Goal: Task Accomplishment & Management: Use online tool/utility

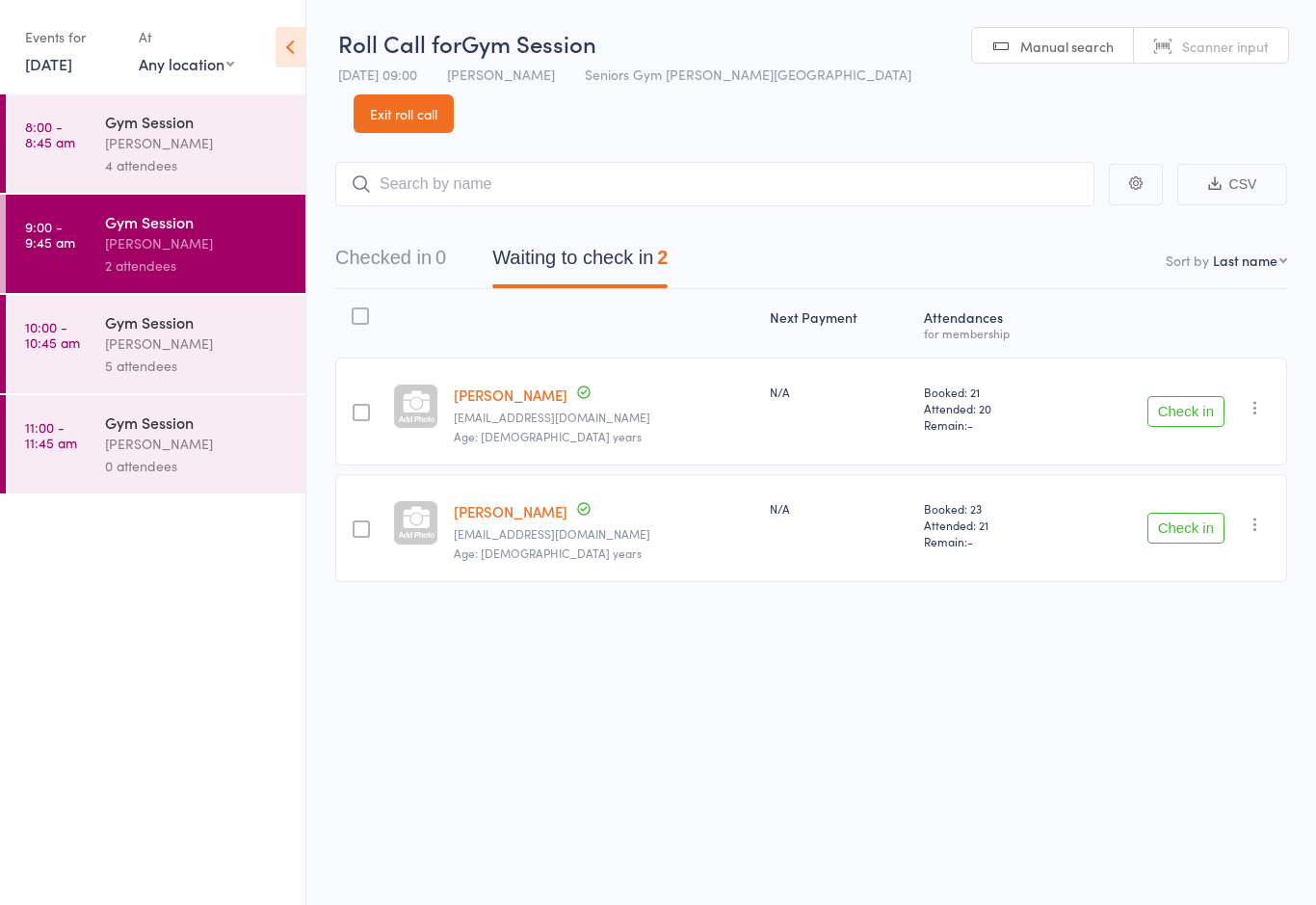
click at [108, 354] on div "[PERSON_NAME]" at bounding box center [197, 343] width 184 height 22
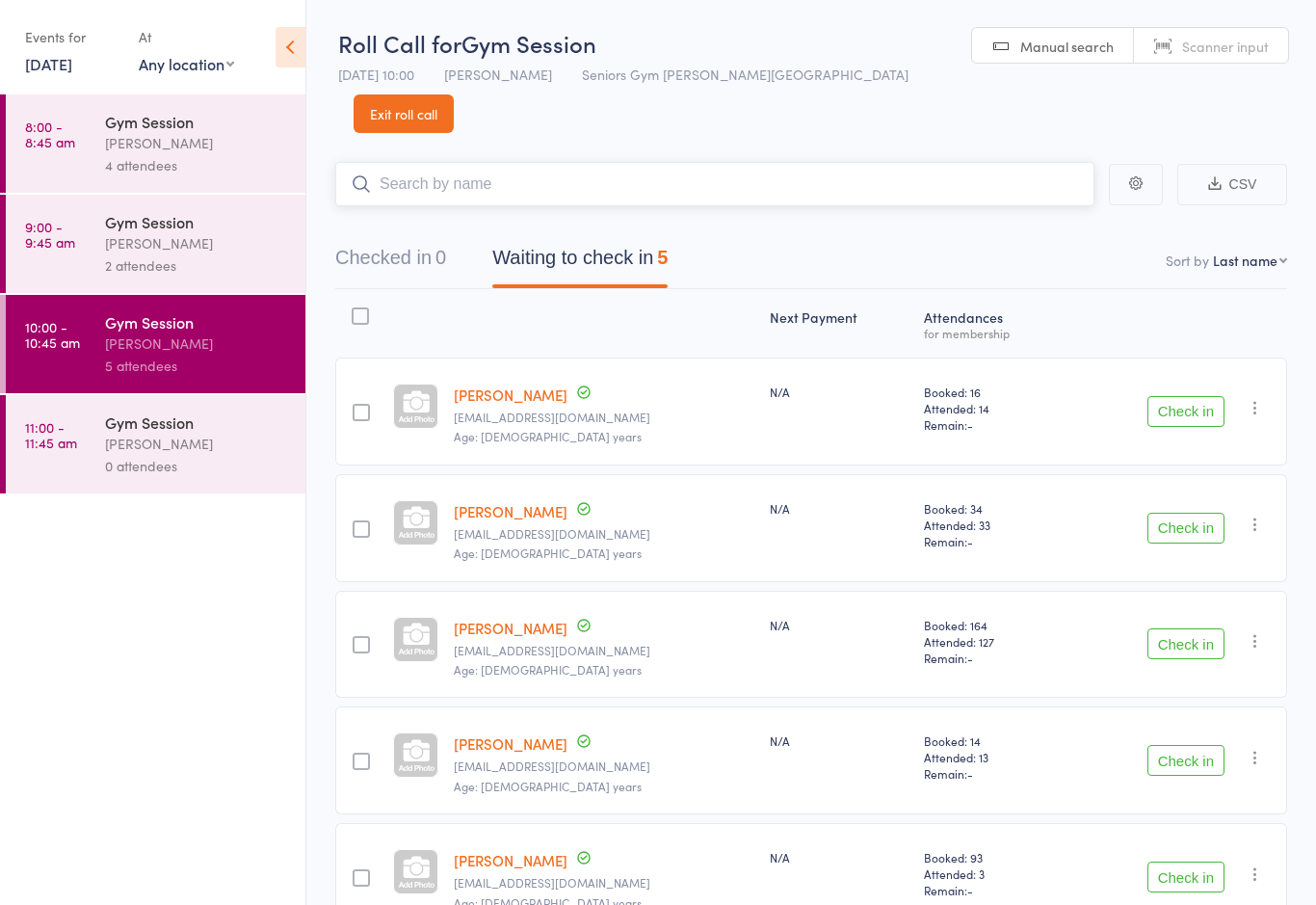
scroll to position [43, 0]
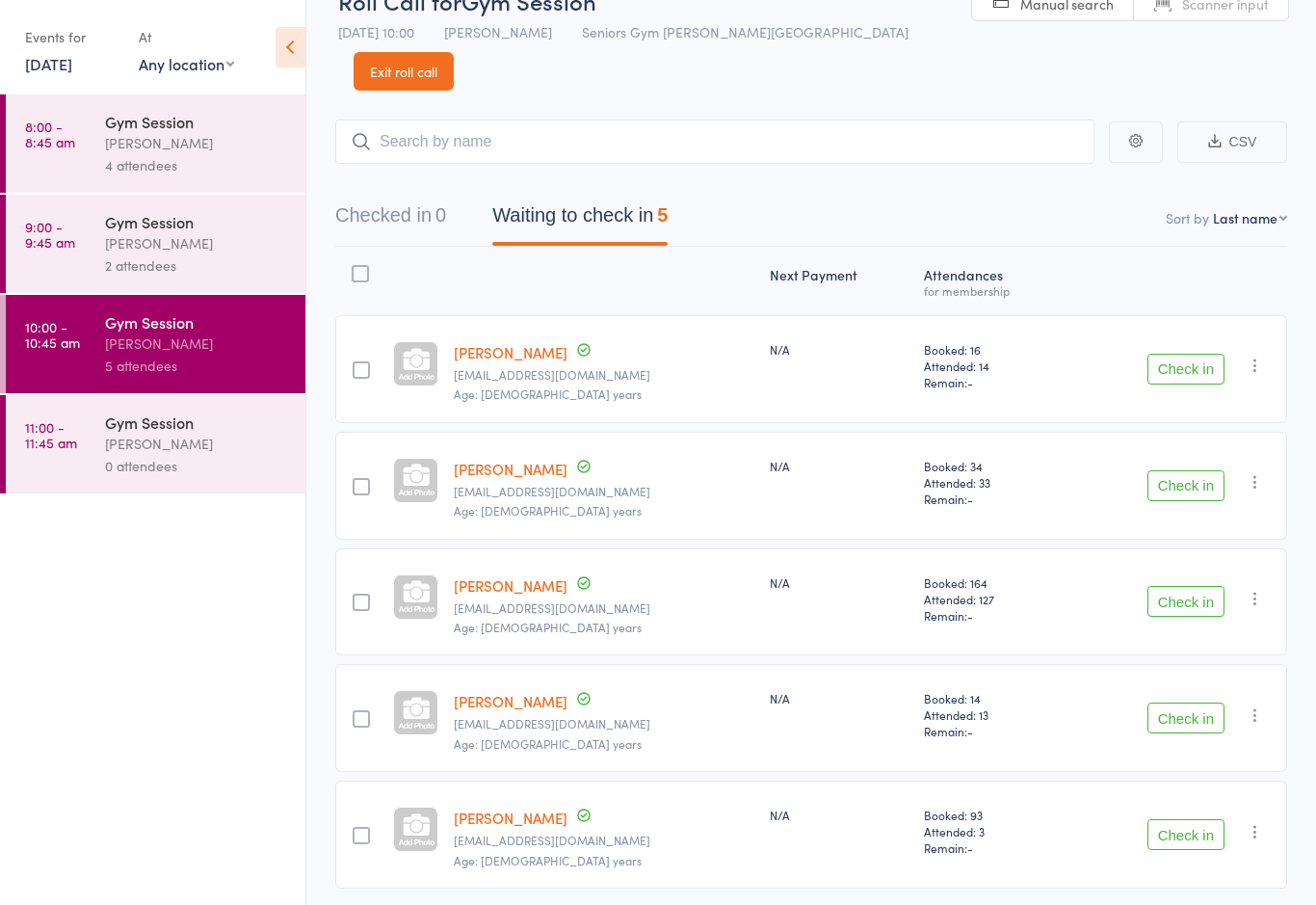
click at [82, 262] on link "9:00 - 9:45 am Gym Session [PERSON_NAME] 2 attendees" at bounding box center [156, 244] width 300 height 99
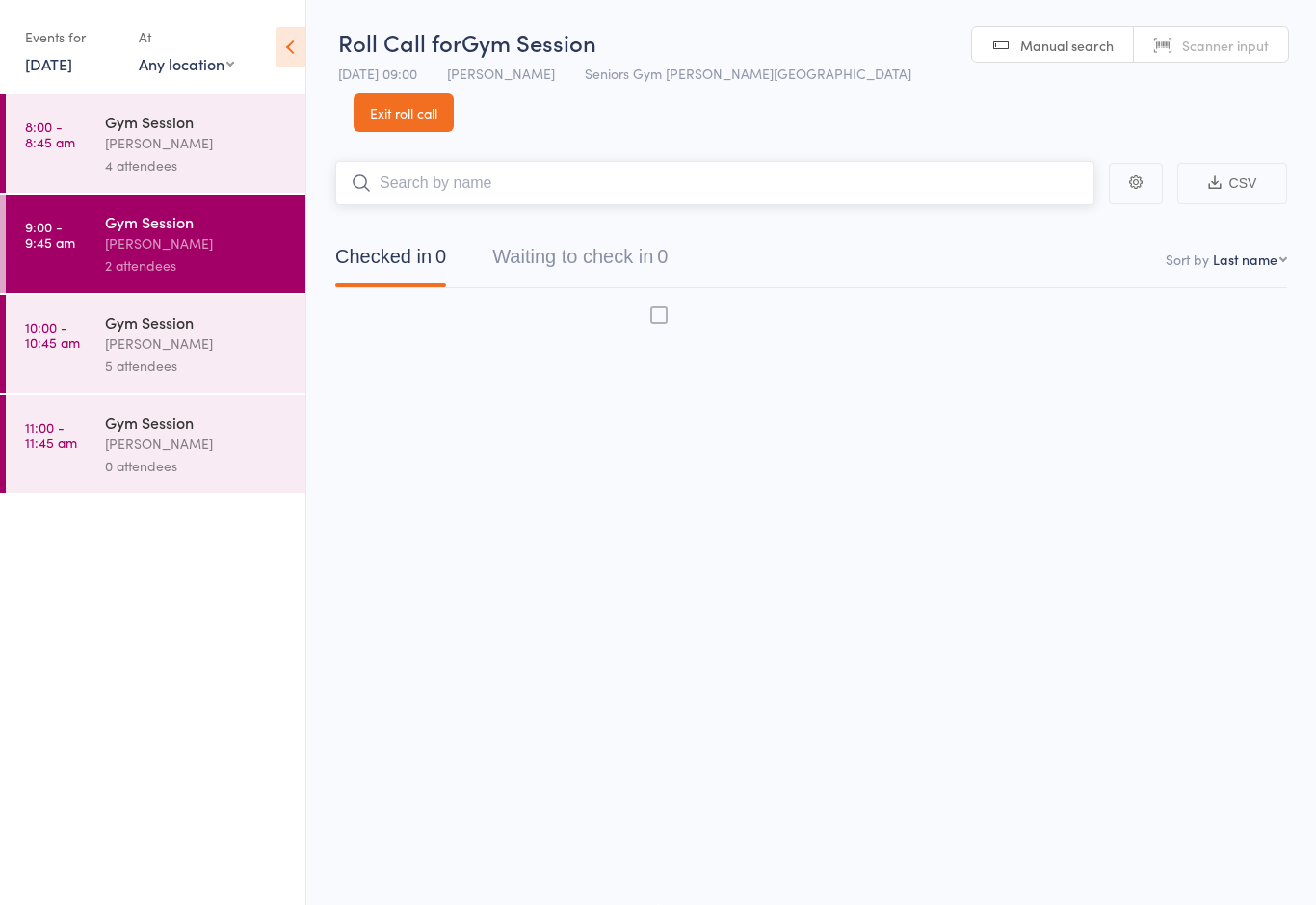
scroll to position [14, 0]
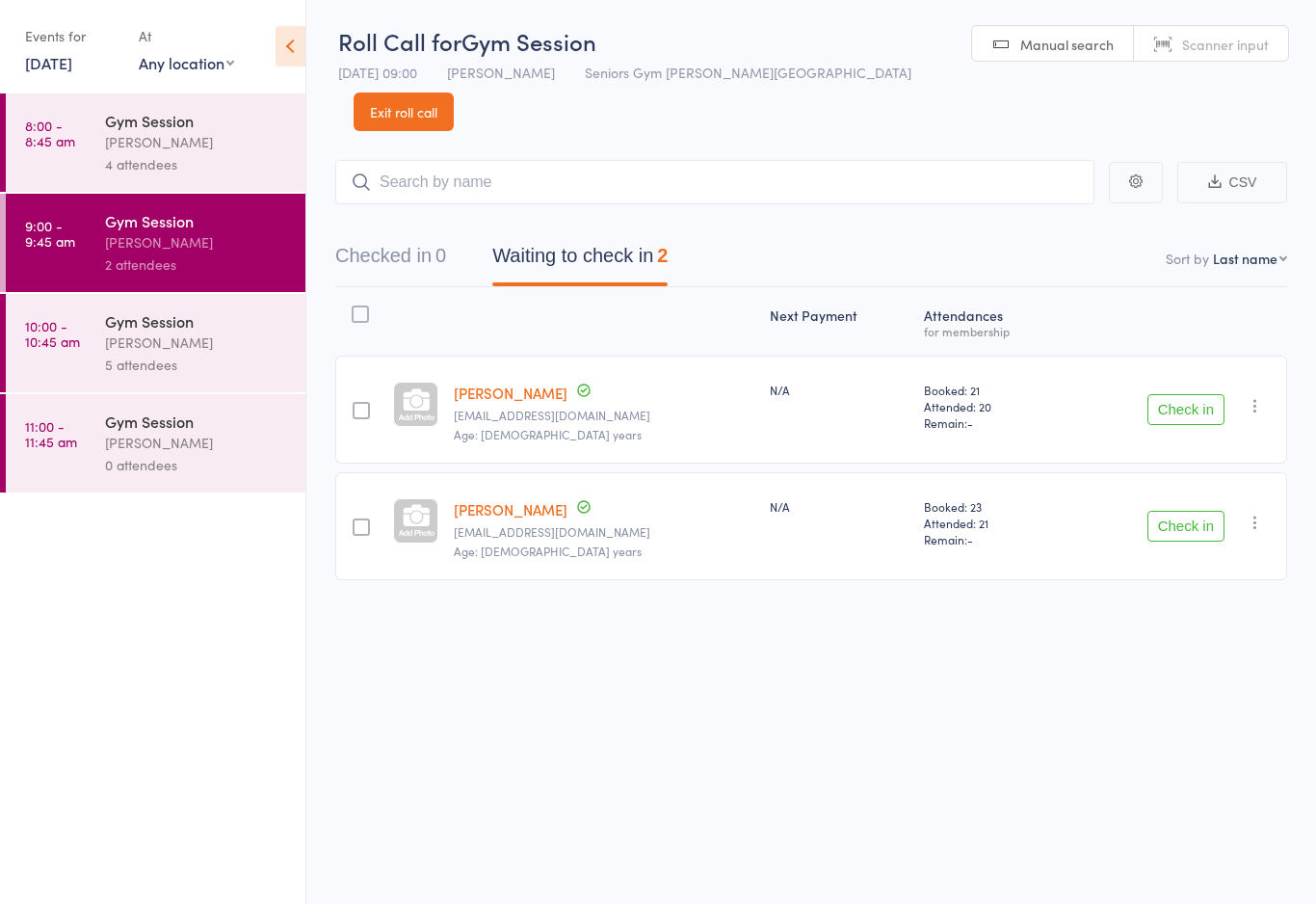
click at [114, 159] on div "4 attendees" at bounding box center [197, 165] width 184 height 22
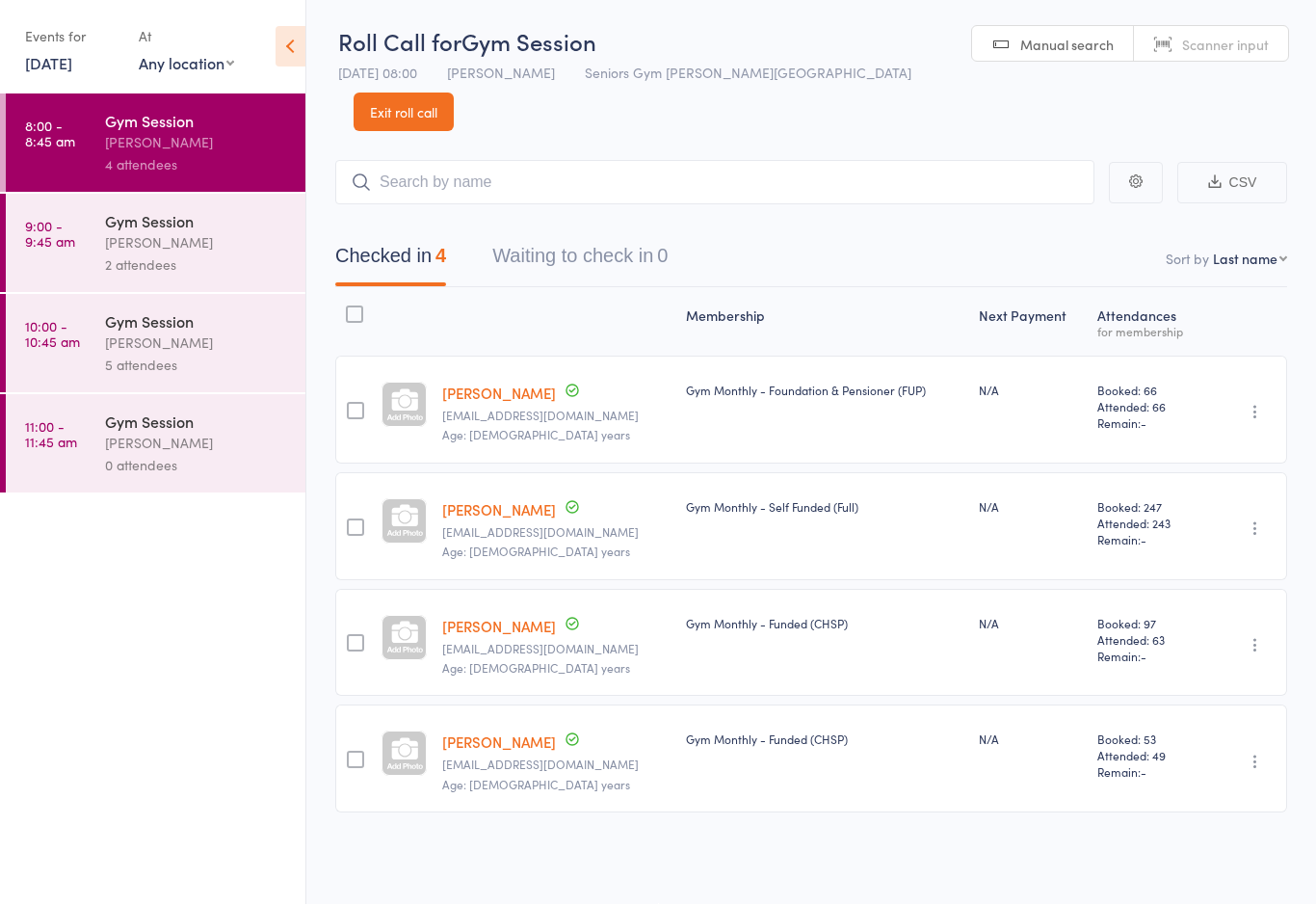
click at [134, 268] on div "2 attendees" at bounding box center [197, 265] width 184 height 22
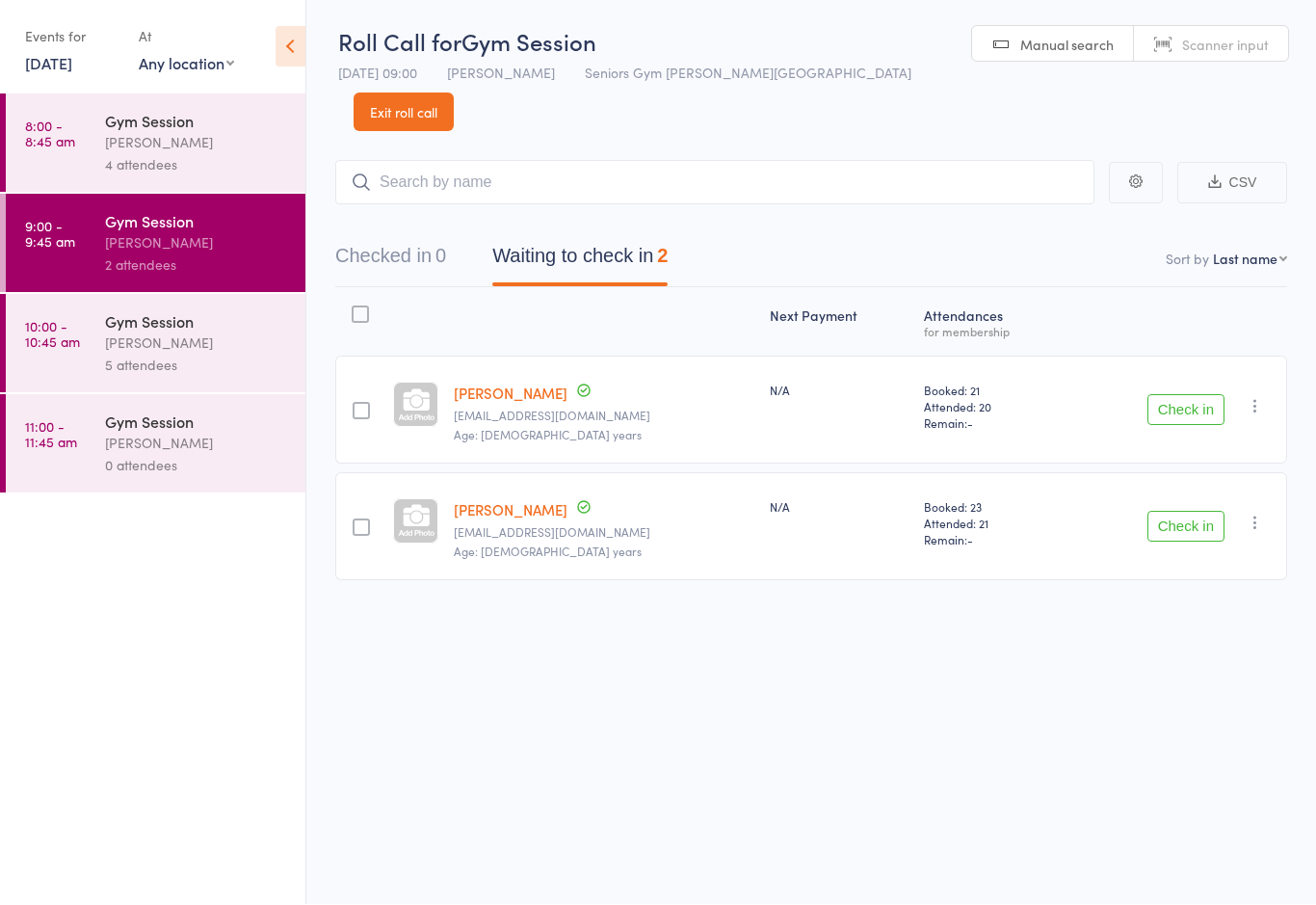
click at [627, 236] on button "Waiting to check in 2" at bounding box center [580, 261] width 175 height 51
click at [1191, 395] on button "Check in" at bounding box center [1186, 410] width 77 height 31
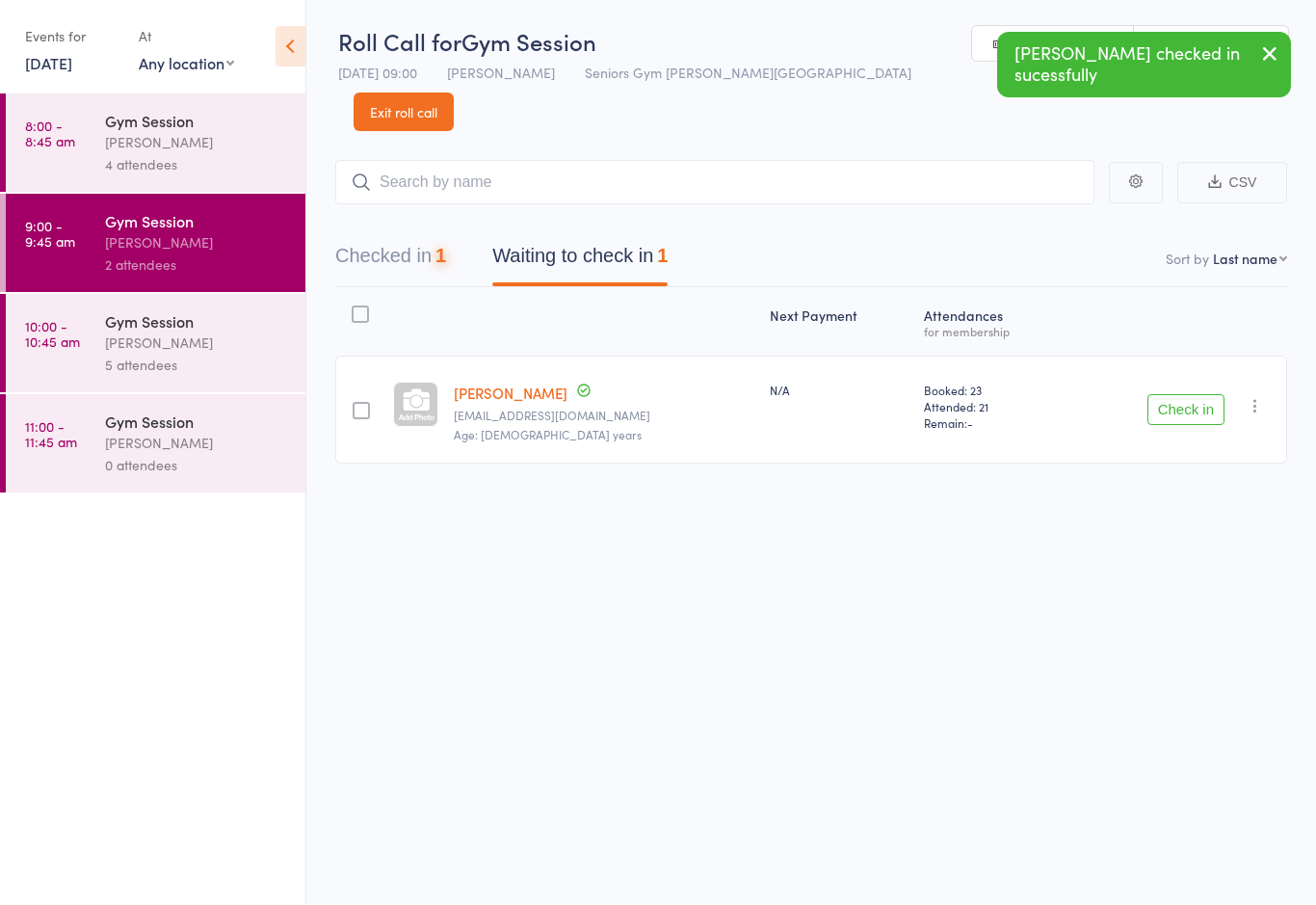
click at [1198, 467] on div "Next Payment Atten­dances for membership [PERSON_NAME] [EMAIL_ADDRESS][DOMAIN_N…" at bounding box center [811, 419] width 952 height 262
click at [1182, 356] on div "Check in Check in Send message Add Note Add Task Add Flag Remove [PERSON_NAME] …" at bounding box center [1177, 410] width 221 height 108
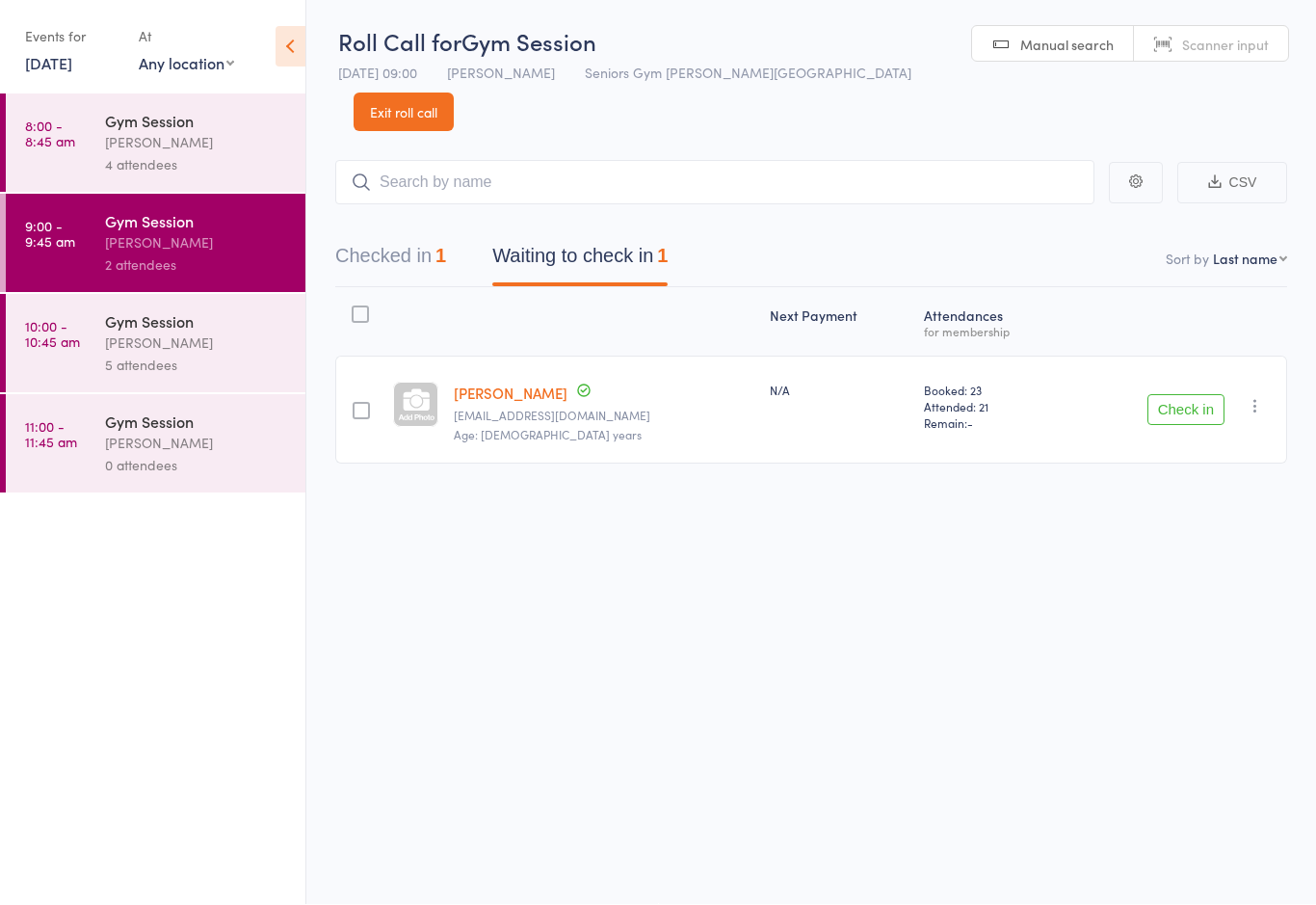
click at [1175, 395] on button "Check in" at bounding box center [1186, 410] width 77 height 31
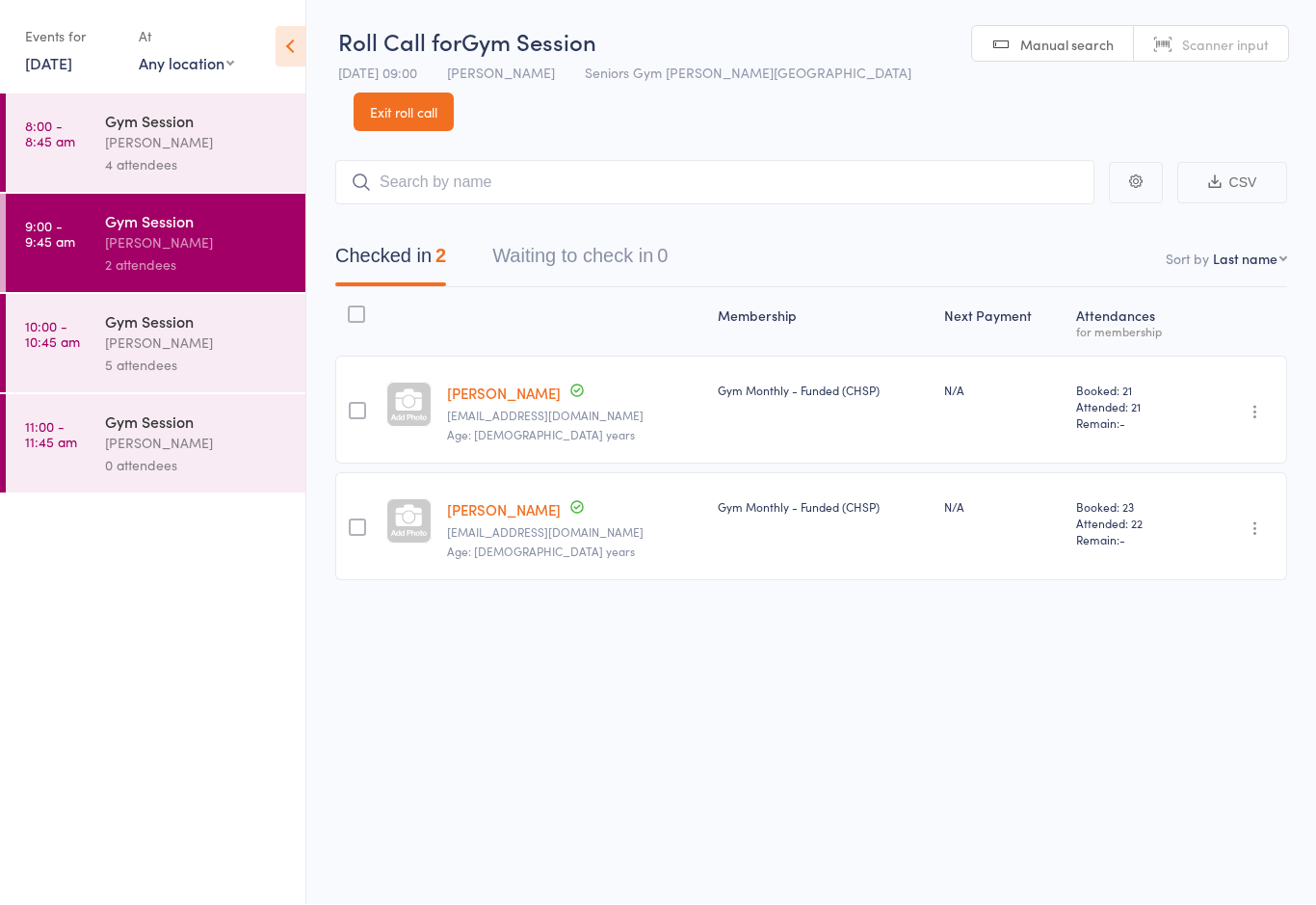
click at [106, 373] on div "5 attendees" at bounding box center [197, 365] width 184 height 22
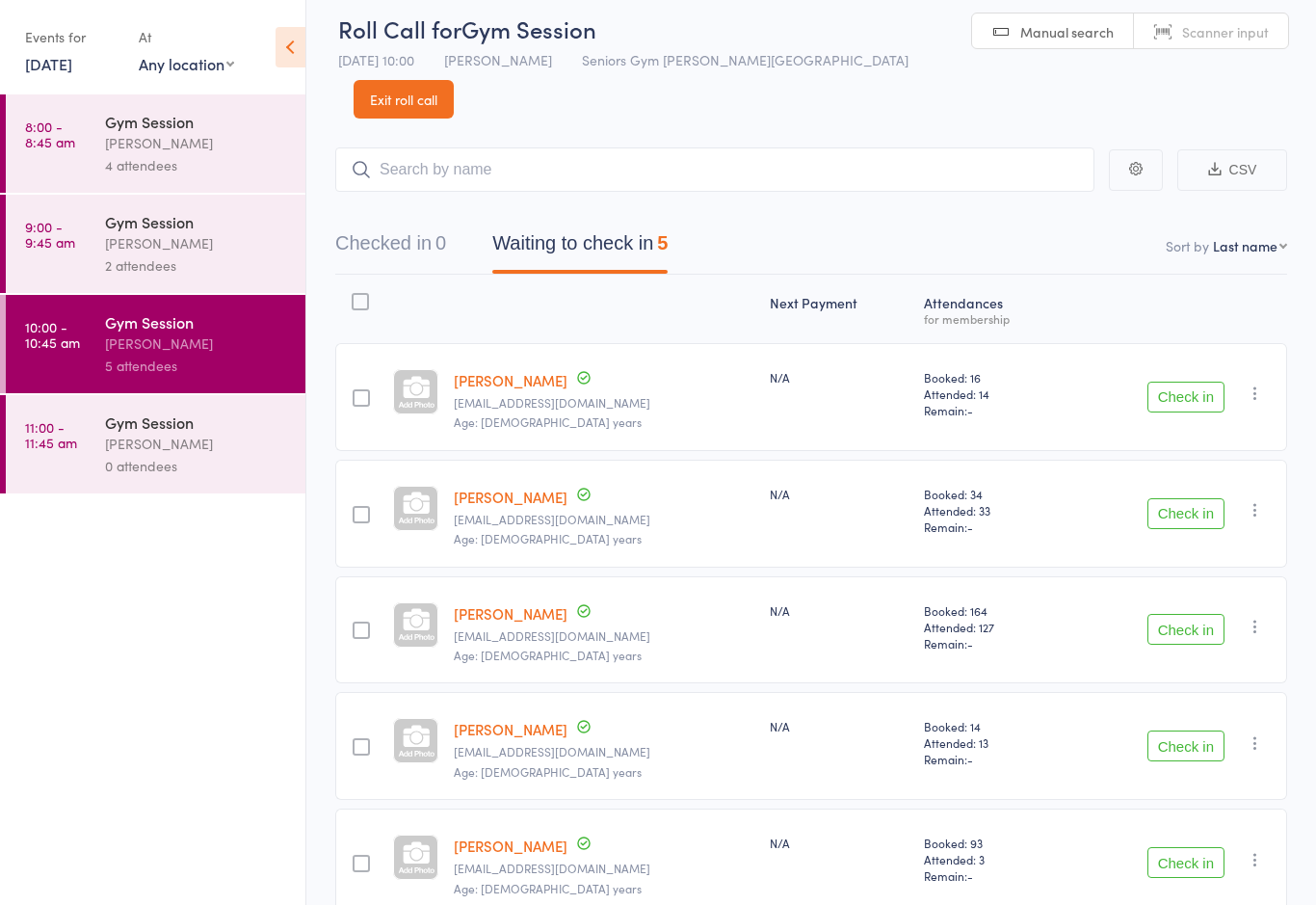
scroll to position [43, 0]
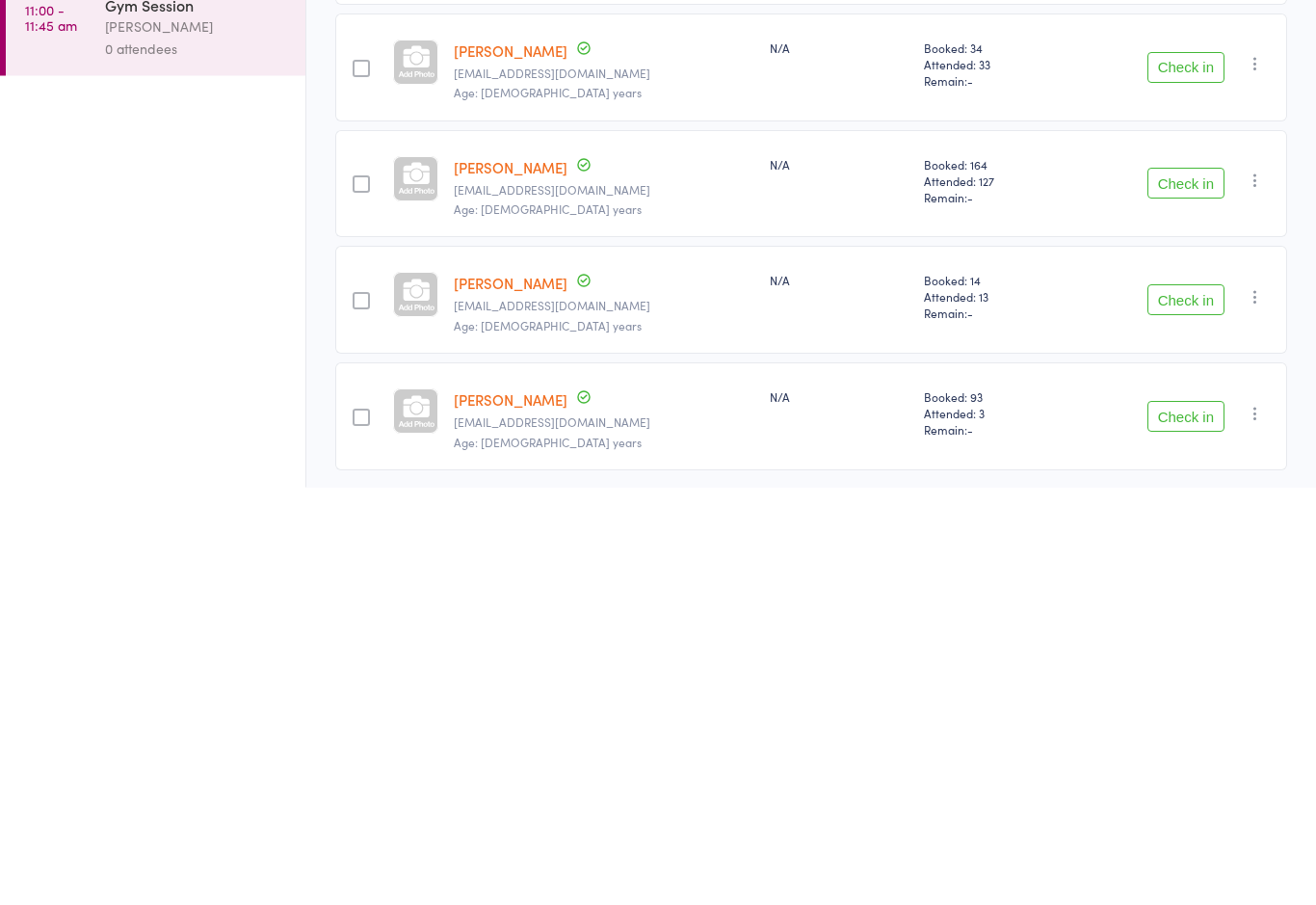
click at [1184, 703] on button "Check in" at bounding box center [1186, 718] width 77 height 31
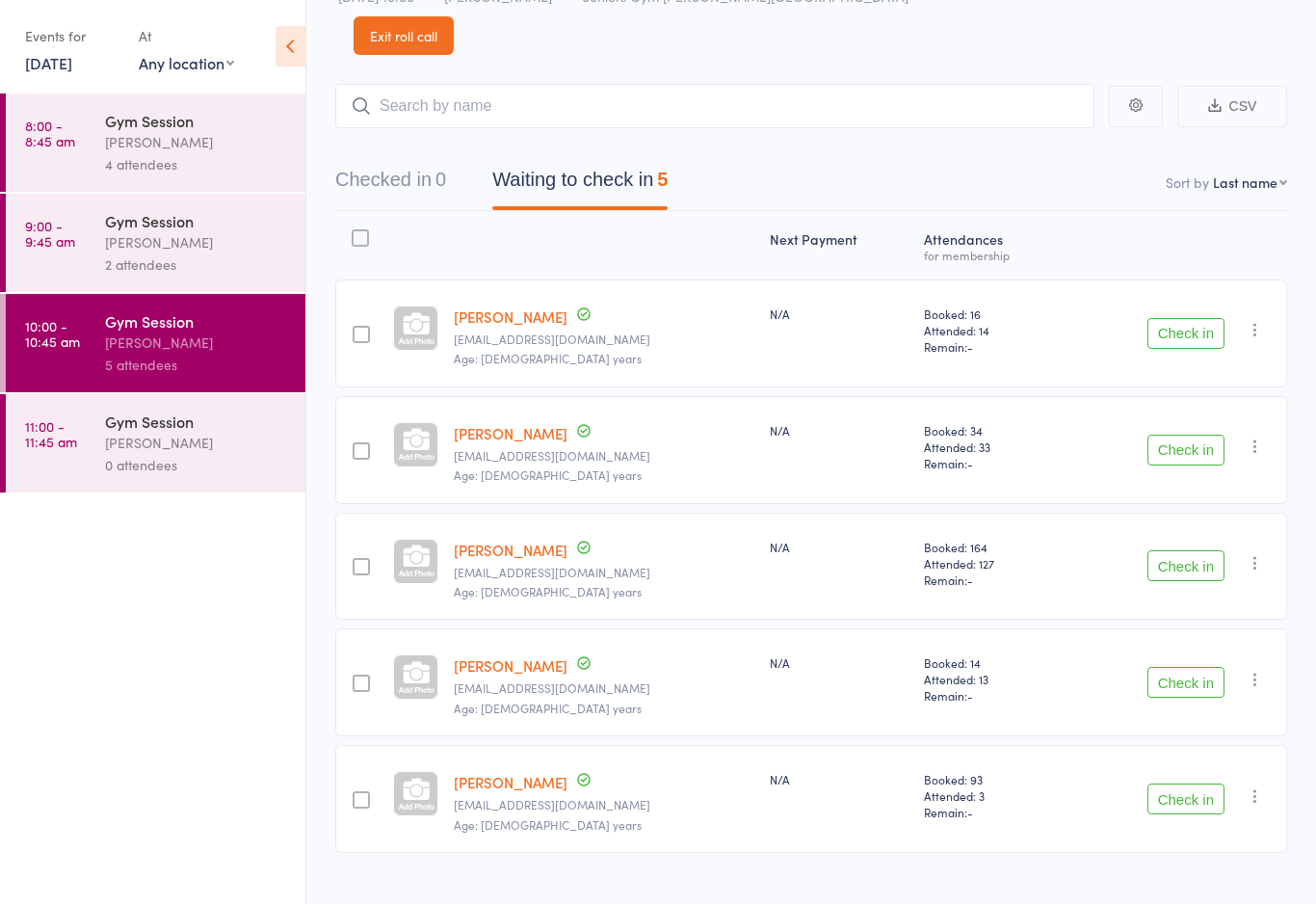
scroll to position [14, 0]
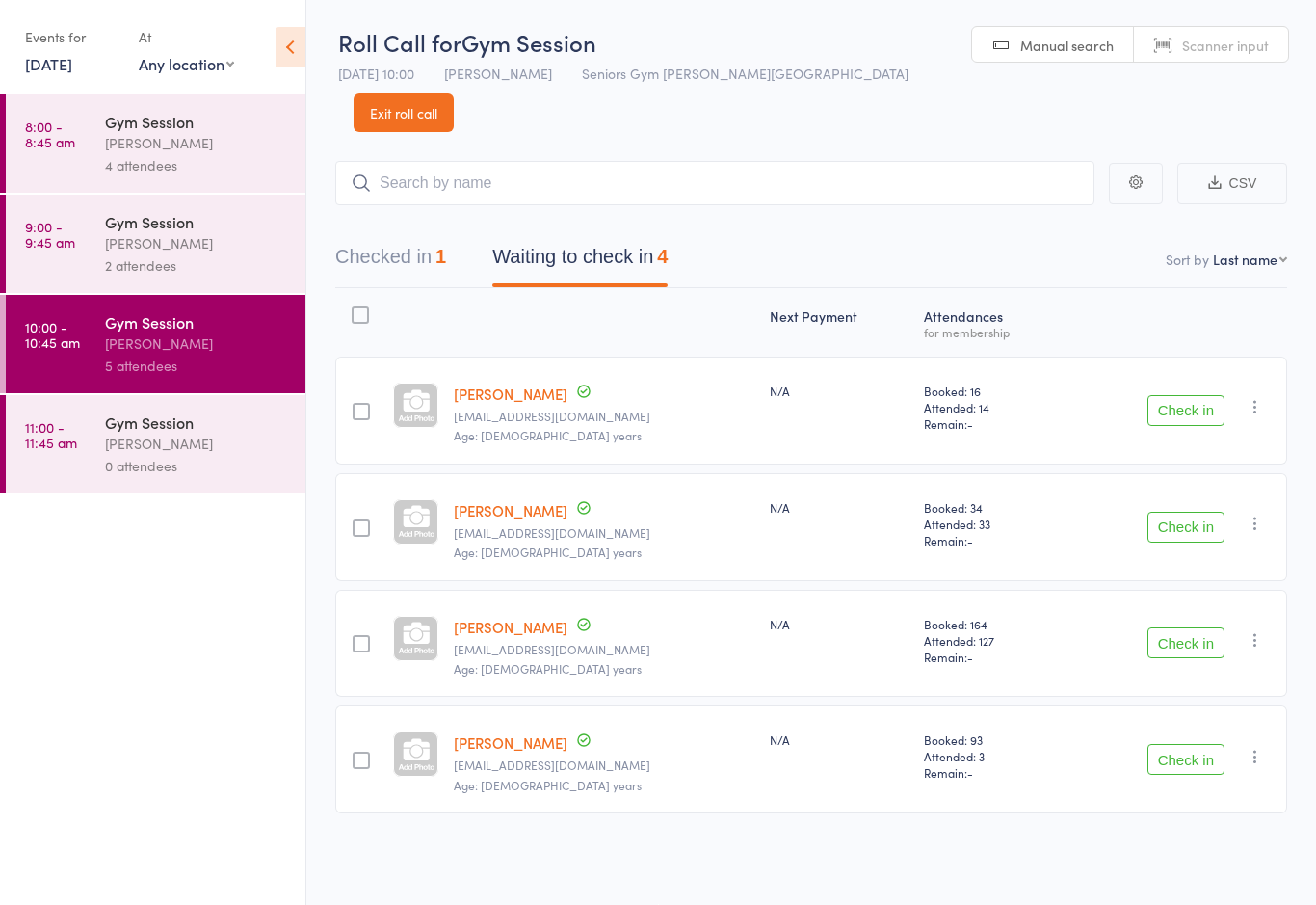
click at [1181, 627] on button "Check in" at bounding box center [1186, 643] width 77 height 31
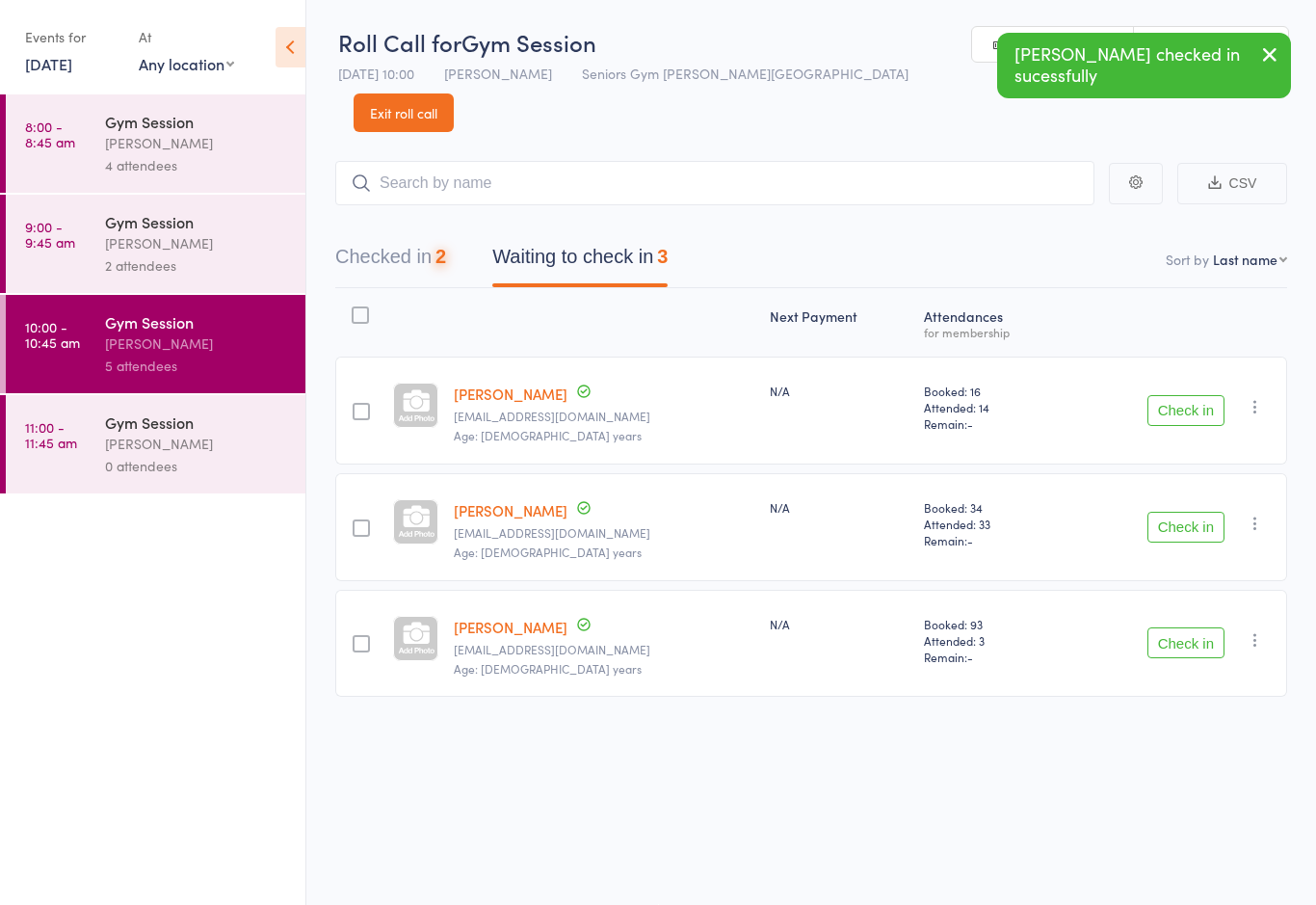
click at [1168, 627] on button "Check in" at bounding box center [1186, 643] width 77 height 31
click at [643, 161] on input "search" at bounding box center [714, 183] width 760 height 45
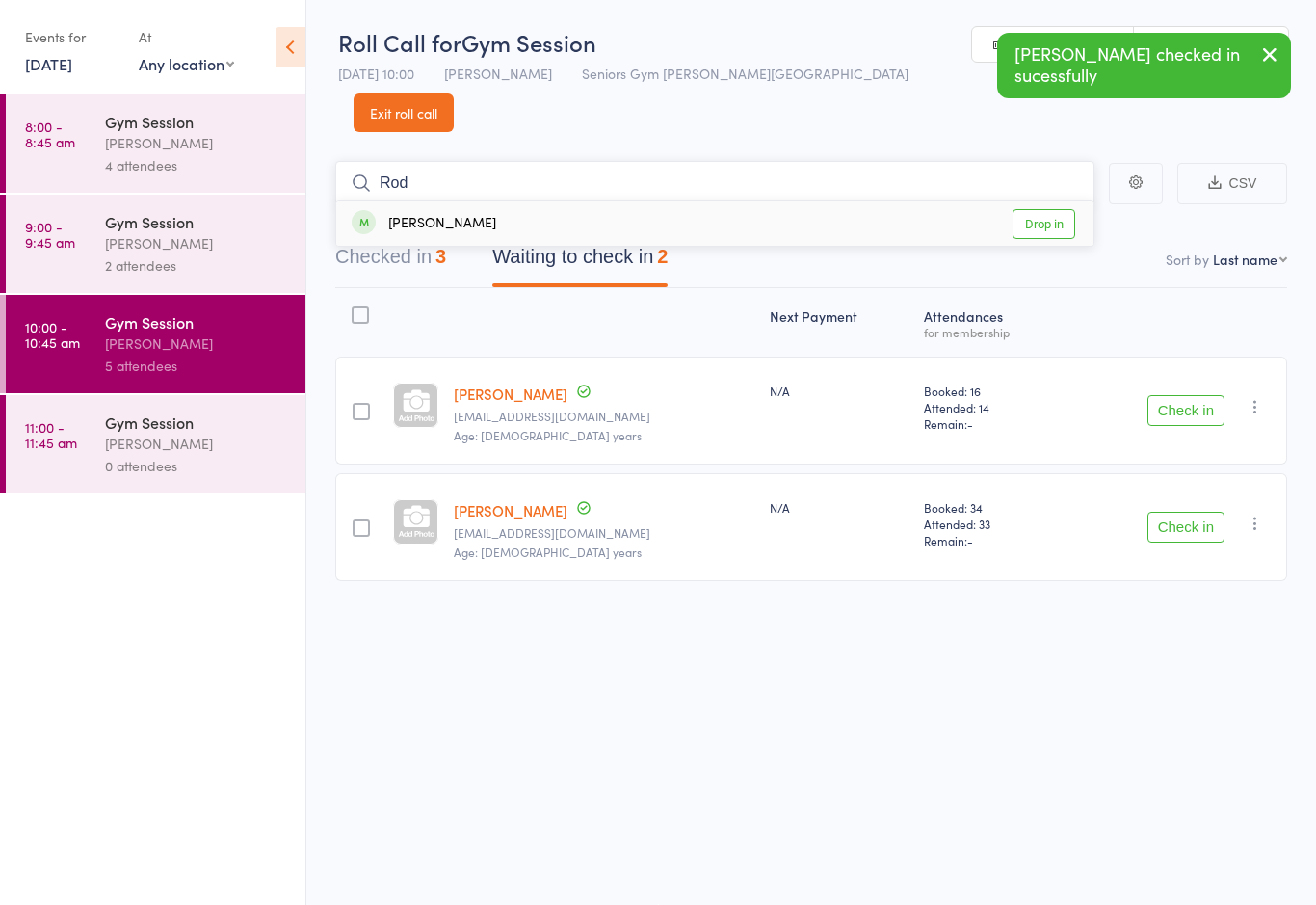
type input "Rod"
click at [1049, 209] on link "Drop in" at bounding box center [1043, 224] width 63 height 30
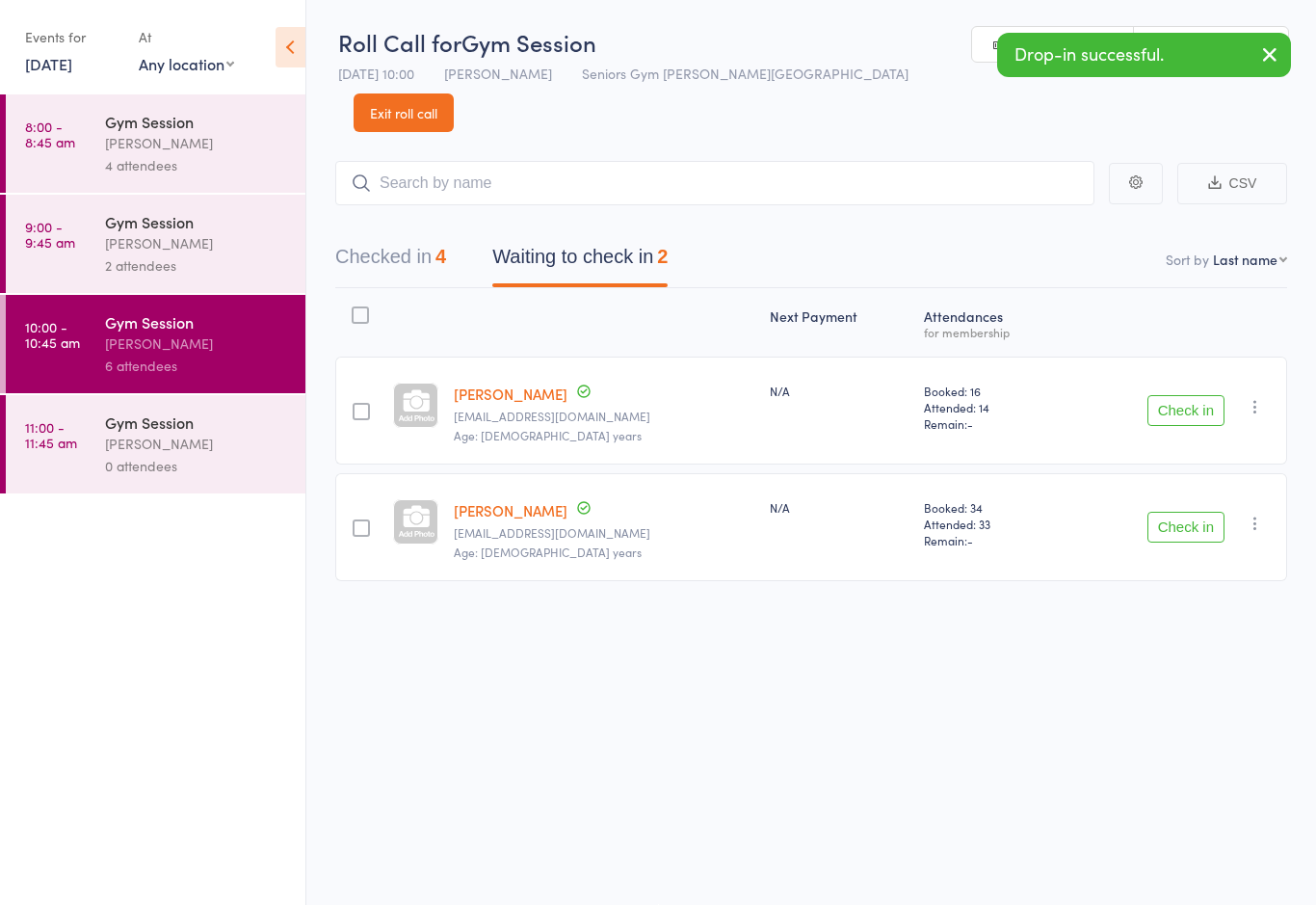
click at [998, 306] on div "Next Payment Atten­dances for membership [PERSON_NAME] [EMAIL_ADDRESS][DOMAIN_N…" at bounding box center [811, 439] width 952 height 302
click at [1183, 395] on button "Check in" at bounding box center [1186, 410] width 77 height 31
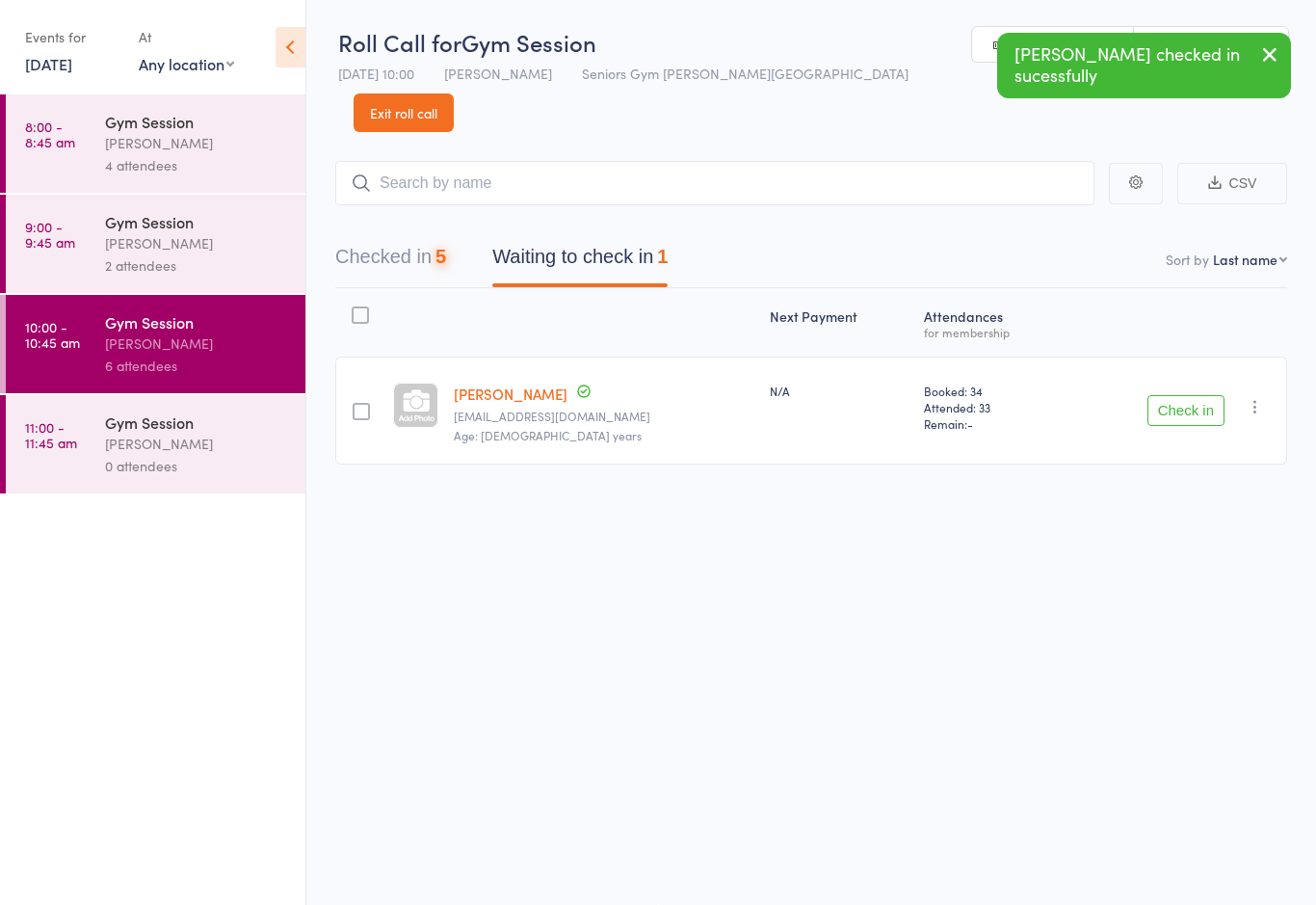
click at [1172, 395] on button "Check in" at bounding box center [1186, 410] width 77 height 31
